Goal: Task Accomplishment & Management: Use online tool/utility

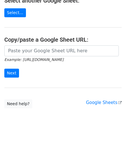
scroll to position [76, 0]
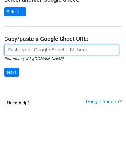
click at [25, 47] on input "url" at bounding box center [61, 50] width 114 height 11
paste input "https://docs.google.com/spreadsheets/d/1mcnLnasJn_k1i85O7lDRVL1LfSgvLRHuNSWMn_5…"
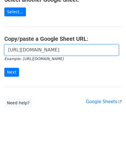
scroll to position [0, 125]
type input "https://docs.google.com/spreadsheets/d/1mcnLnasJn_k1i85O7lDRVL1LfSgvLRHuNSWMn_5…"
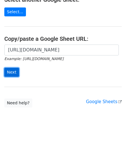
click at [15, 71] on input "Next" at bounding box center [11, 72] width 15 height 9
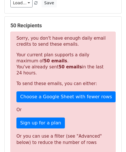
scroll to position [195, 0]
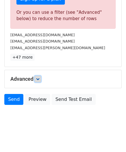
click at [37, 78] on icon at bounding box center [37, 79] width 3 height 3
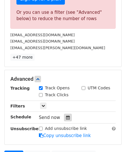
click at [66, 116] on icon at bounding box center [68, 118] width 4 height 4
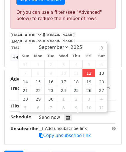
type input "[DATE] 12:00"
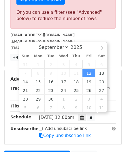
scroll to position [0, 0]
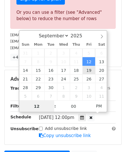
paste input "0"
type input "10"
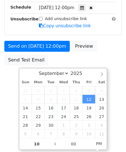
type input "[DATE] 22:00"
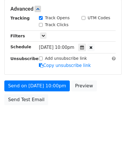
scroll to position [264, 0]
